Goal: Find specific page/section: Find specific page/section

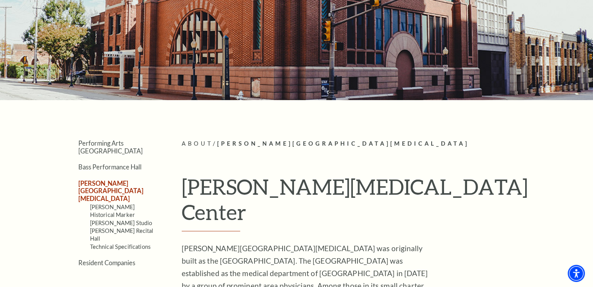
scroll to position [78, 0]
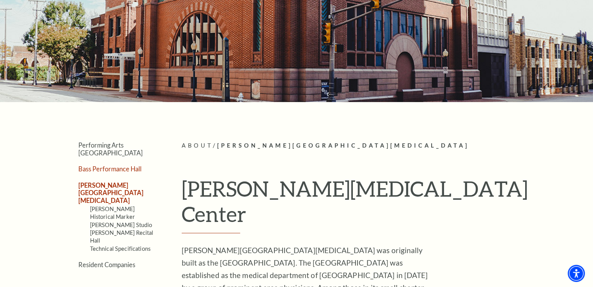
click at [105, 165] on link "Bass Performance Hall" at bounding box center [109, 168] width 63 height 7
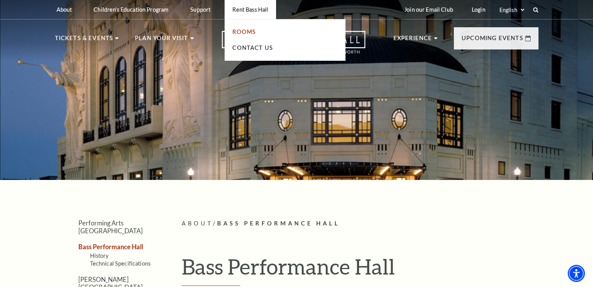
click at [243, 31] on link "Rooms" at bounding box center [243, 31] width 23 height 7
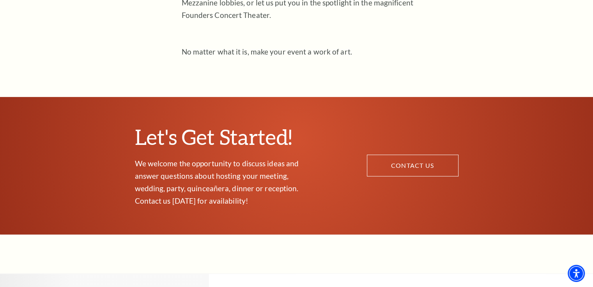
scroll to position [390, 0]
